Goal: Navigation & Orientation: Go to known website

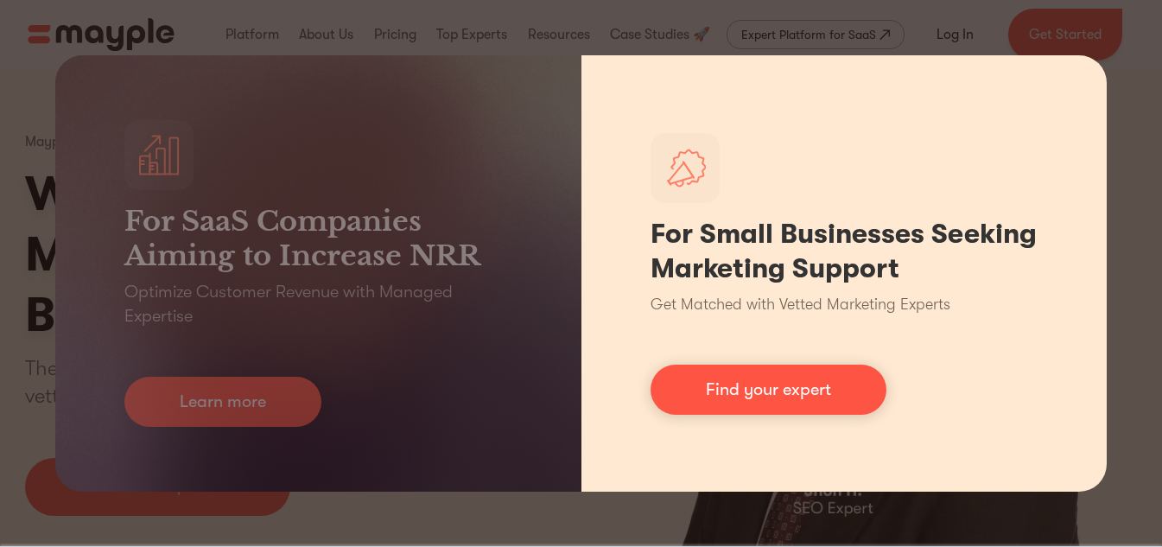
click at [601, 478] on div "For Small Businesses Seeking Marketing Support Get Matched with Vetted Marketin…" at bounding box center [845, 273] width 526 height 436
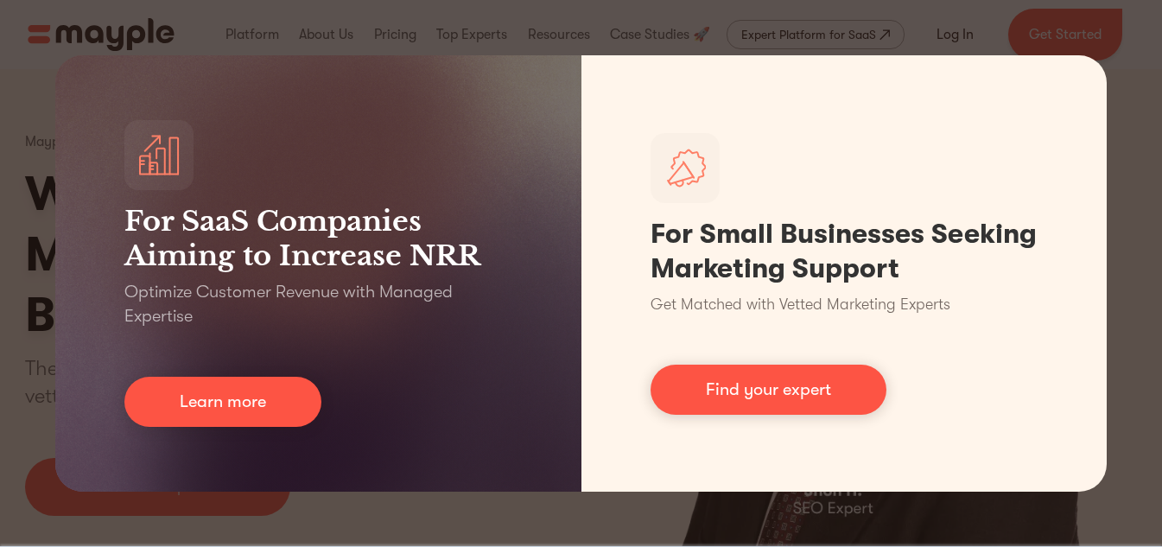
click at [588, 506] on div "For SaaS Companies Aiming to Increase NRR Optimize Customer Revenue with Manage…" at bounding box center [581, 273] width 1162 height 547
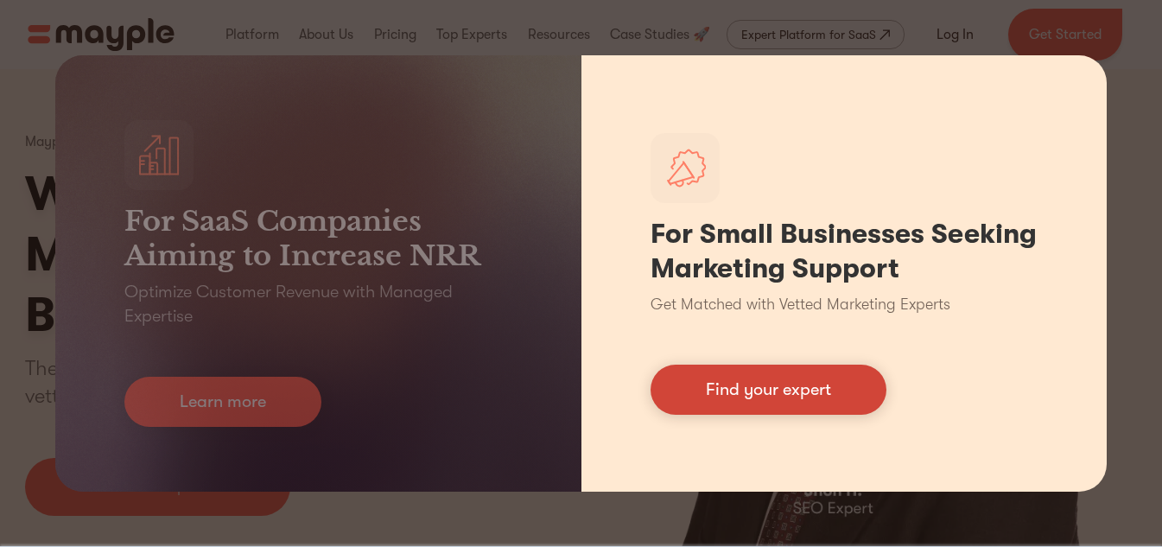
click at [737, 404] on link "Find your expert" at bounding box center [769, 390] width 236 height 50
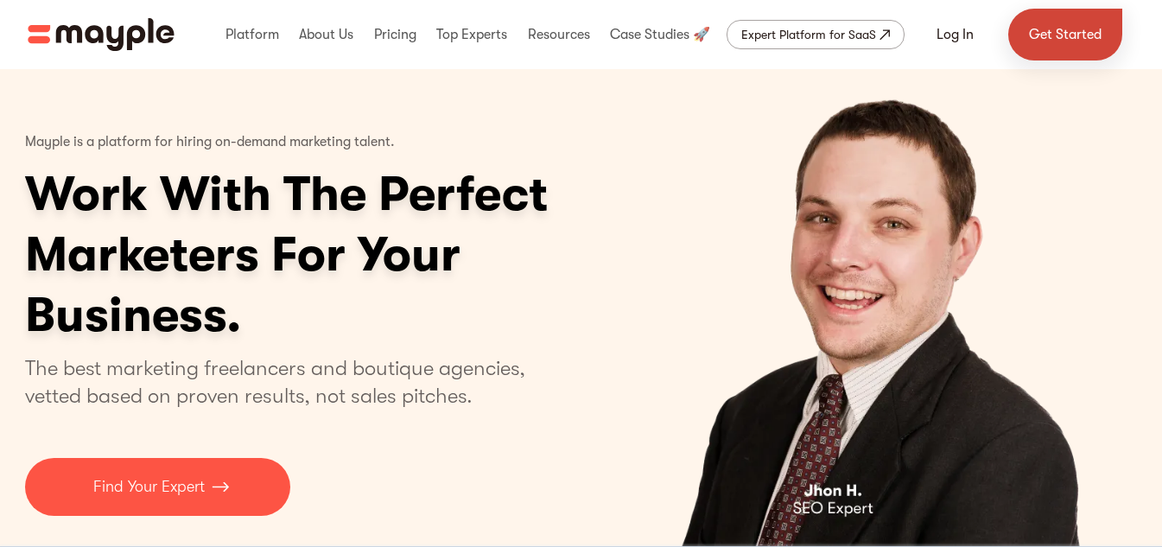
click at [1055, 30] on link "Get Started" at bounding box center [1065, 35] width 114 height 52
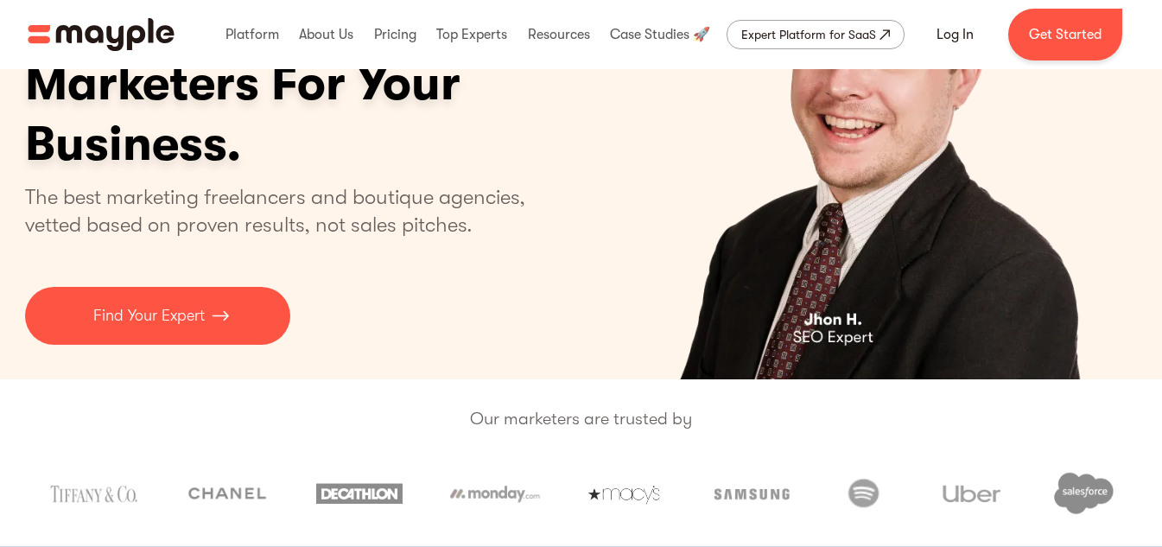
scroll to position [173, 0]
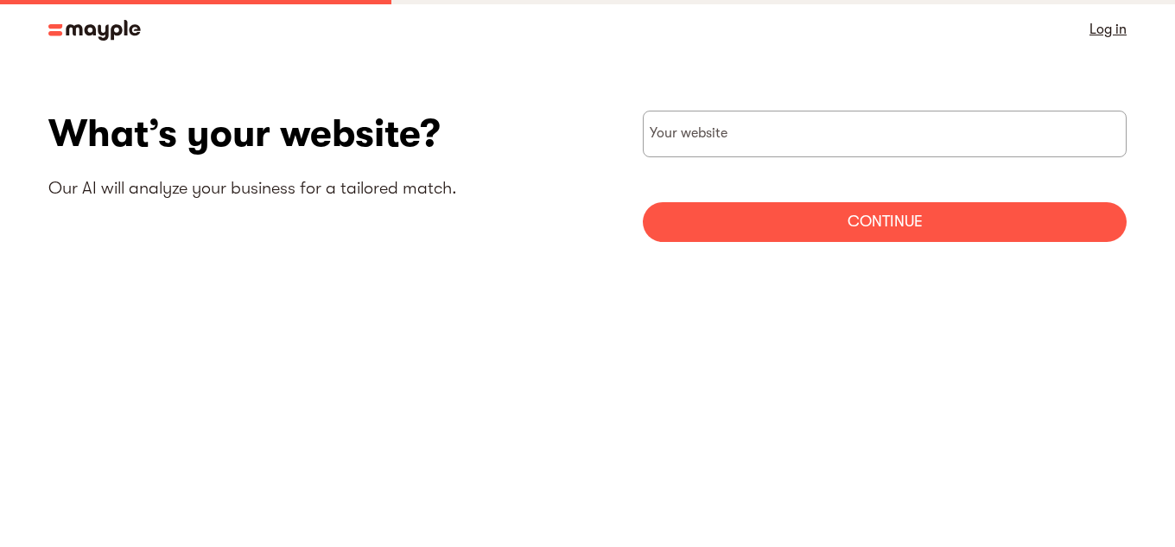
click at [89, 29] on img at bounding box center [94, 30] width 92 height 21
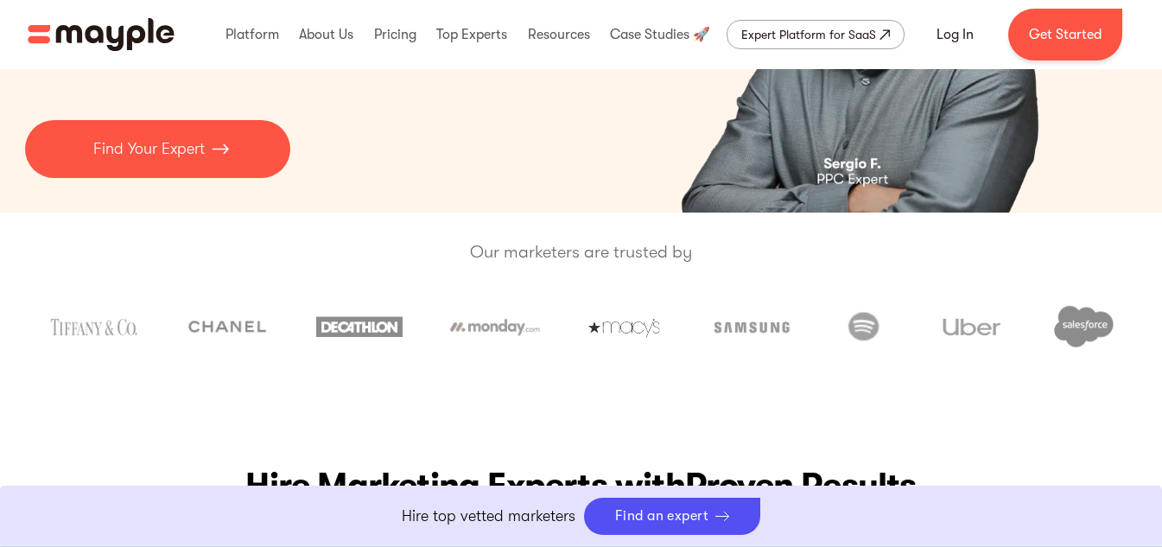
scroll to position [346, 0]
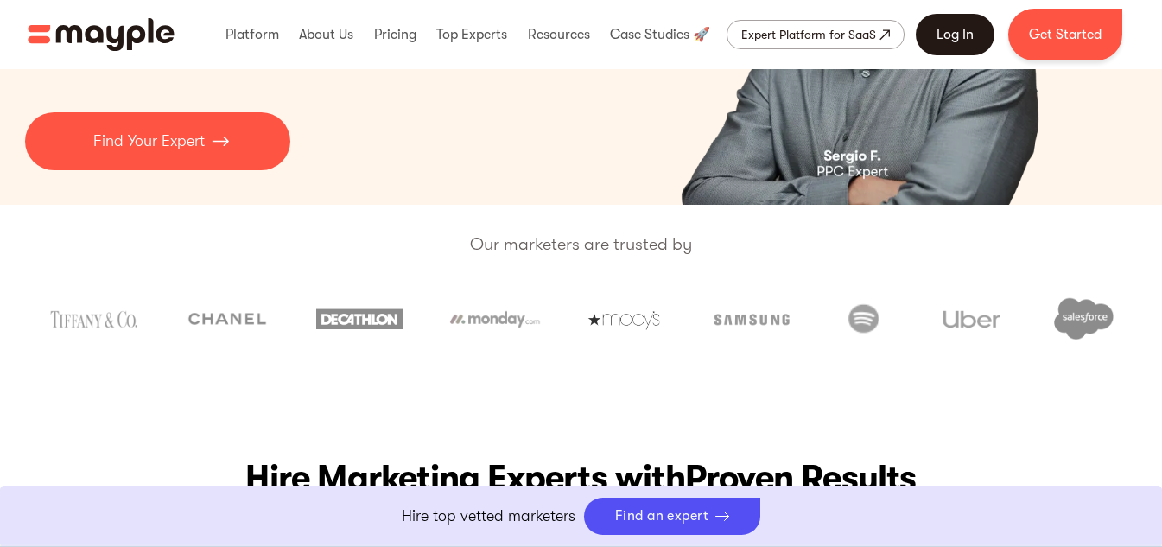
click at [949, 29] on link "Log In" at bounding box center [955, 34] width 79 height 41
